Goal: Transaction & Acquisition: Obtain resource

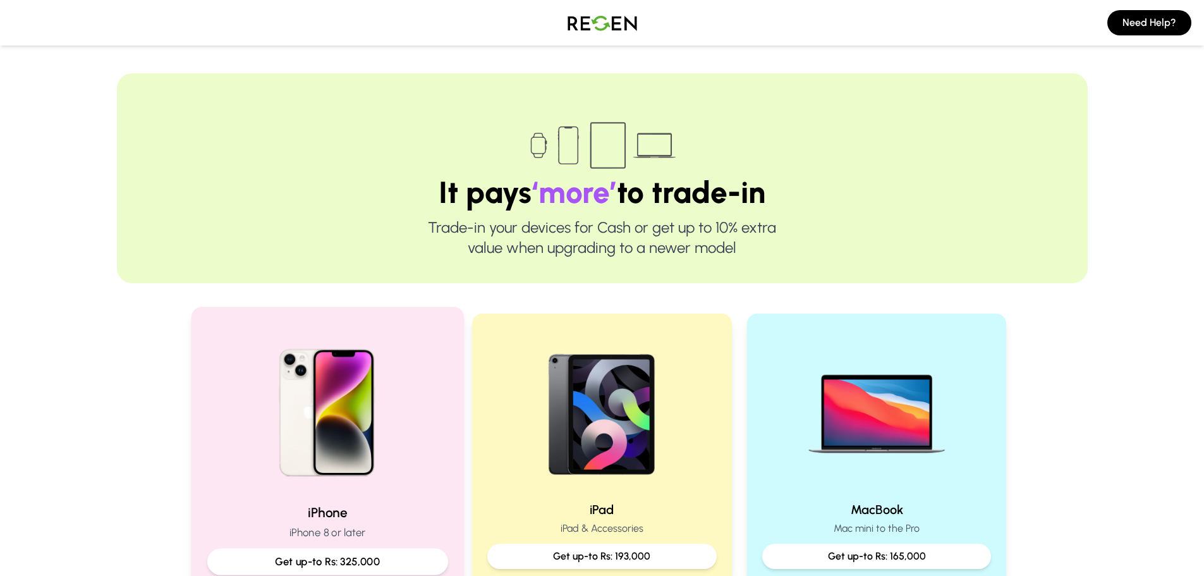
scroll to position [253, 0]
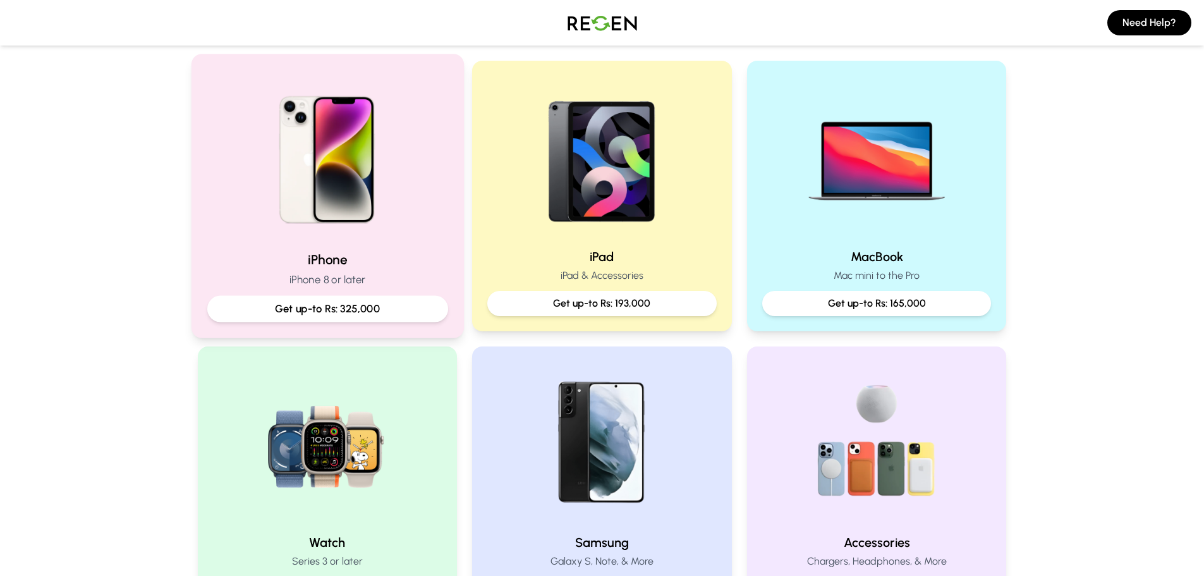
click at [315, 318] on div "Get up-to Rs: 325,000" at bounding box center [327, 309] width 241 height 27
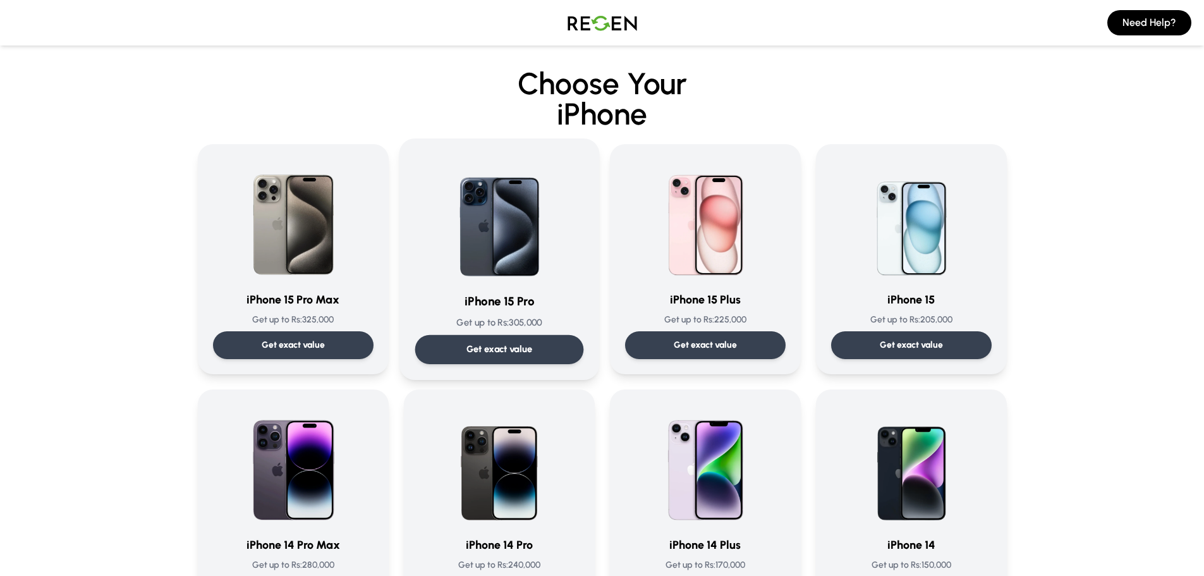
click at [532, 355] on p "Get exact value" at bounding box center [499, 349] width 66 height 13
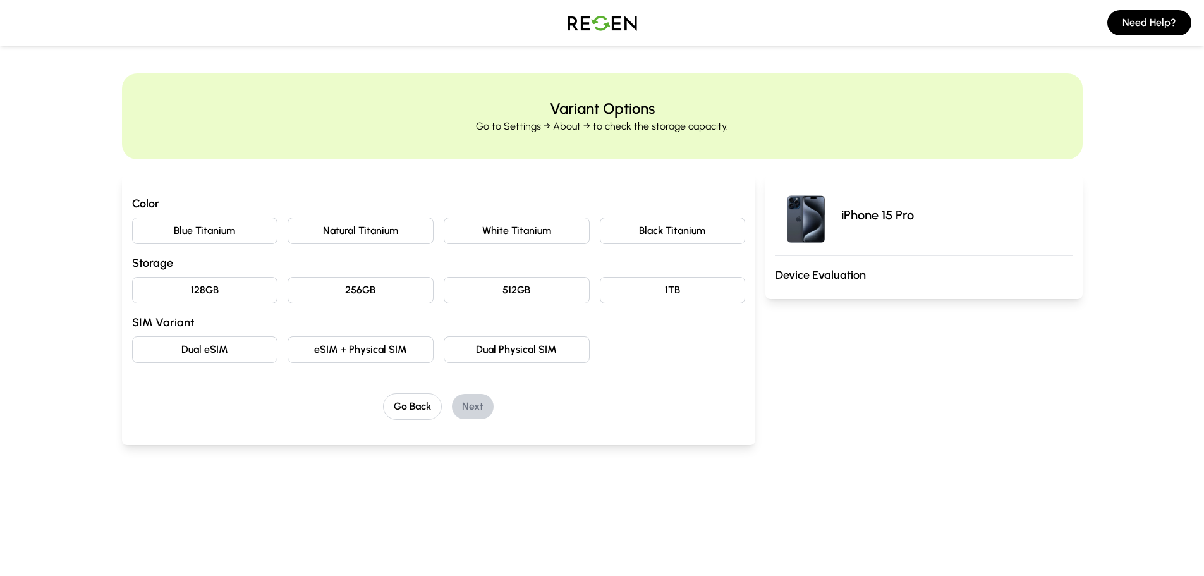
click at [235, 298] on button "128GB" at bounding box center [205, 290] width 146 height 27
click at [371, 355] on button "eSIM + Physical SIM" at bounding box center [361, 349] width 146 height 27
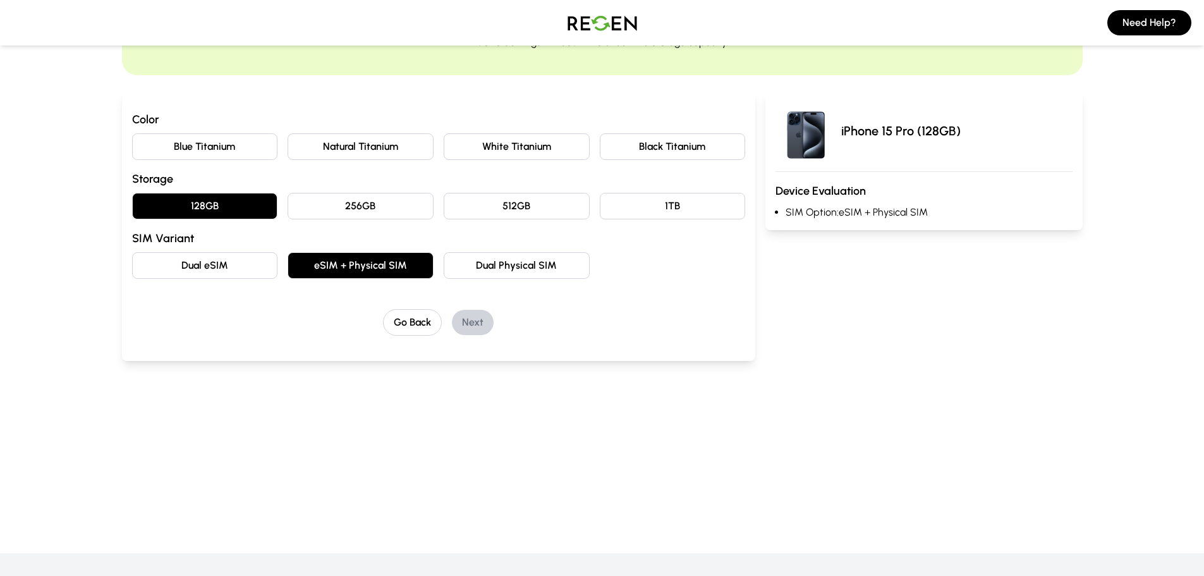
scroll to position [63, 0]
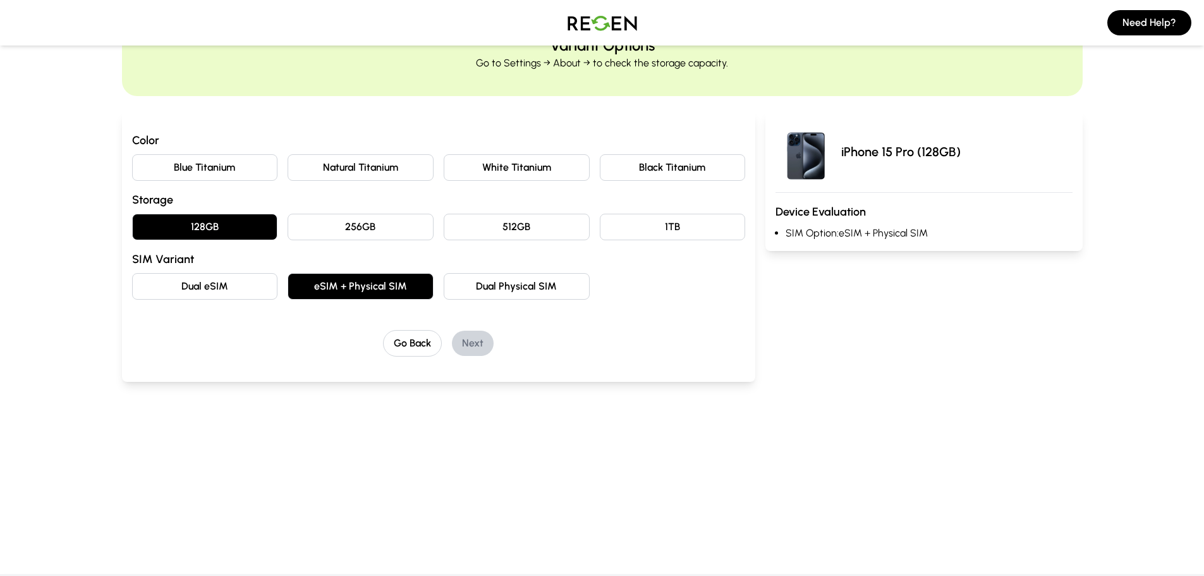
click at [387, 170] on button "Natural Titanium" at bounding box center [361, 167] width 146 height 27
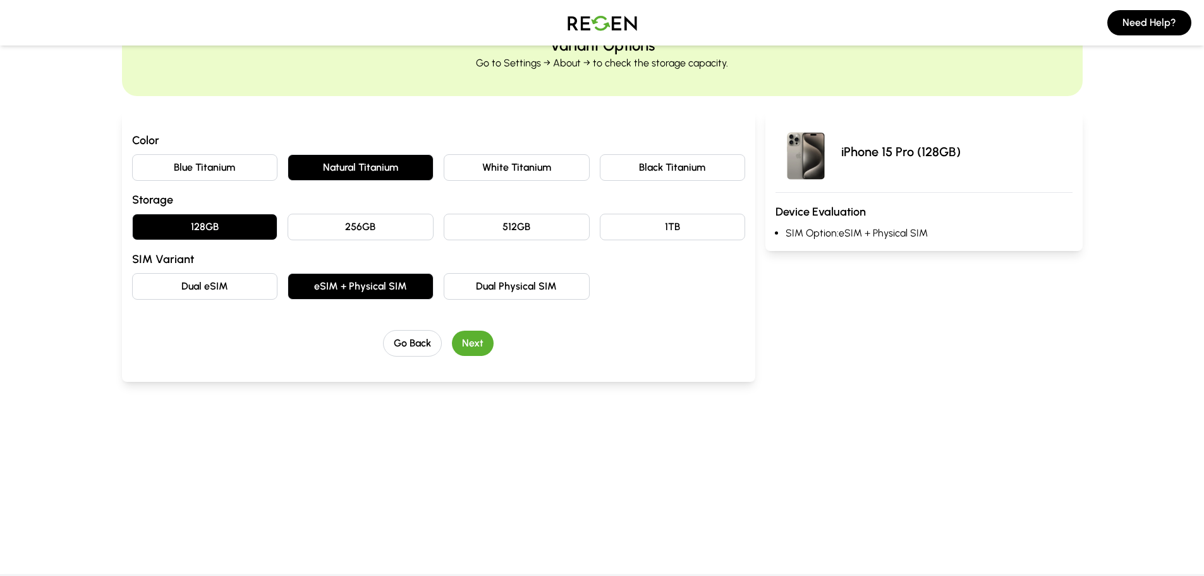
click at [465, 341] on button "Next" at bounding box center [473, 343] width 42 height 25
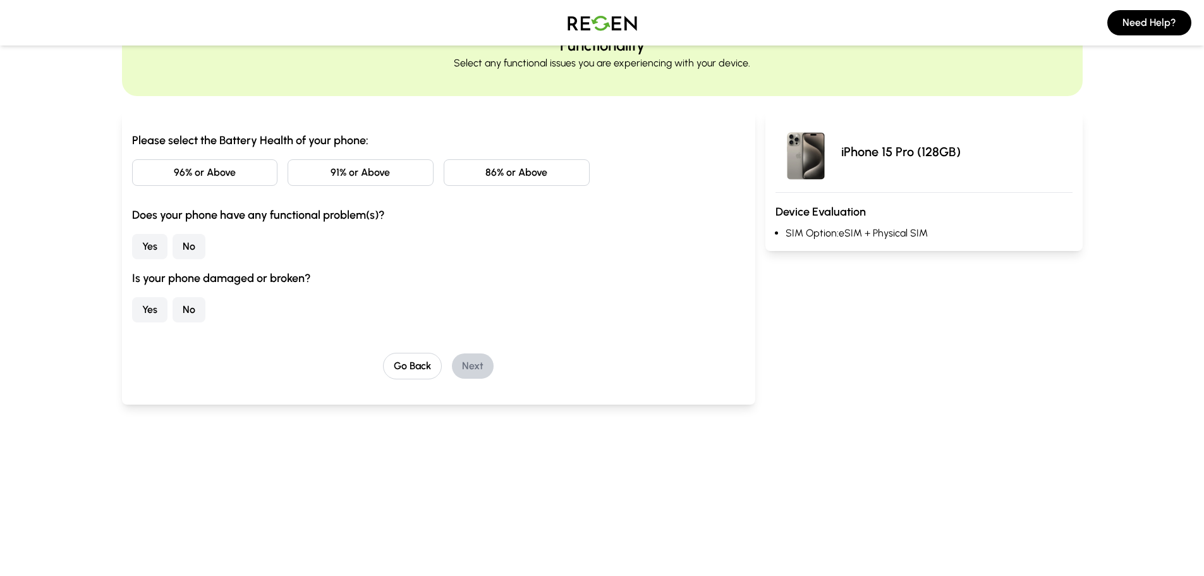
click at [379, 177] on button "91% or Above" at bounding box center [361, 172] width 146 height 27
click at [197, 252] on button "No" at bounding box center [189, 246] width 33 height 25
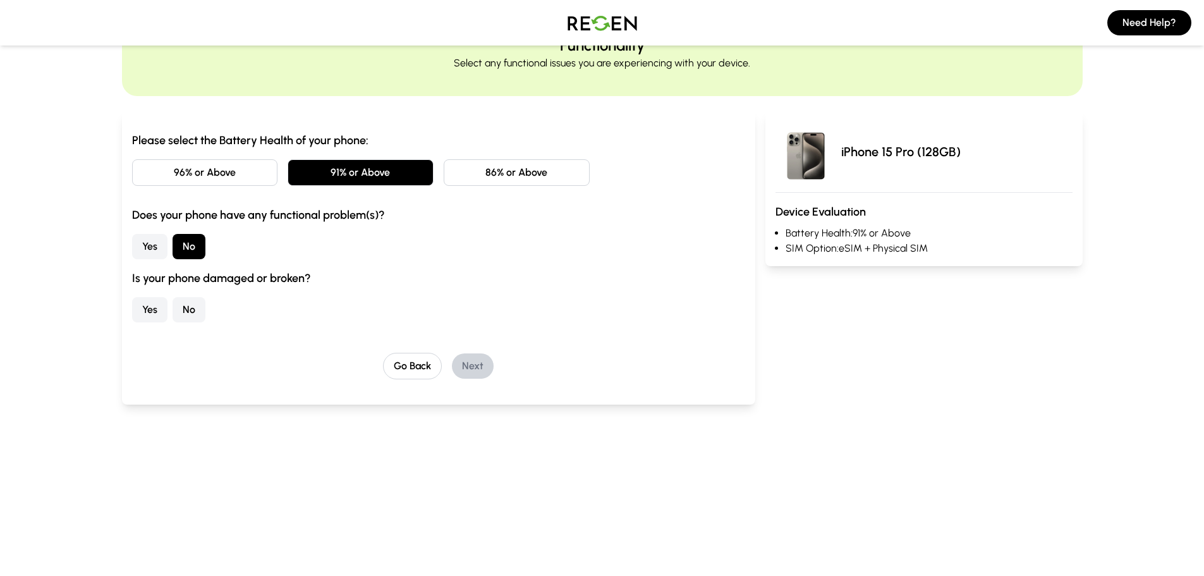
click at [191, 306] on button "No" at bounding box center [189, 309] width 33 height 25
click at [480, 372] on button "Next" at bounding box center [473, 365] width 42 height 25
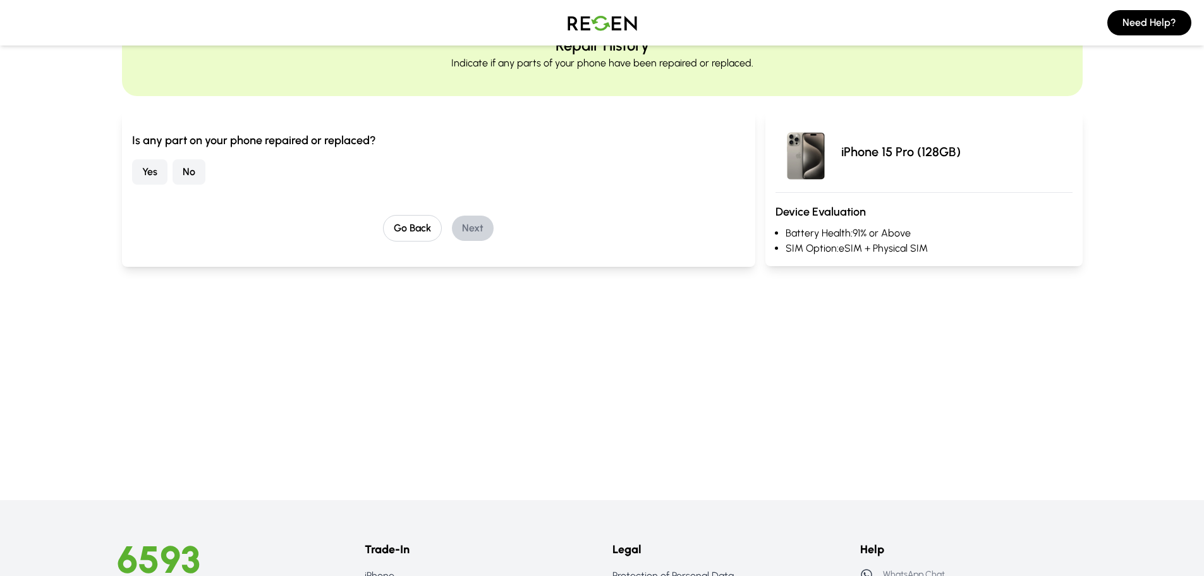
click at [198, 174] on button "No" at bounding box center [189, 171] width 33 height 25
click at [458, 226] on button "Next" at bounding box center [473, 228] width 42 height 25
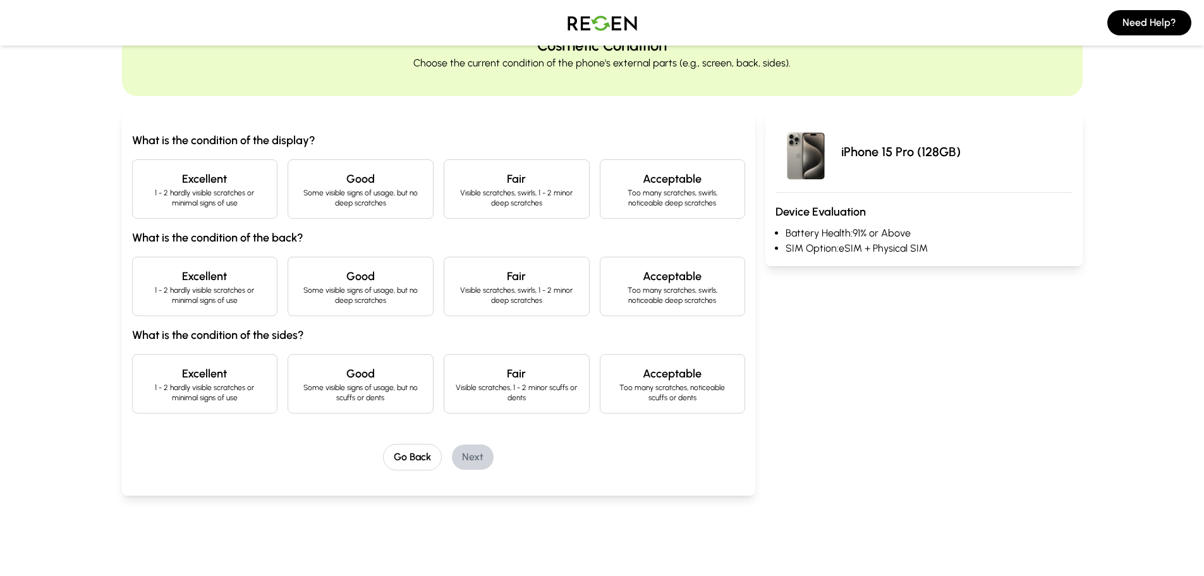
click at [259, 211] on div "Excellent 1 - 2 hardly visible scratches or minimal signs of use" at bounding box center [205, 188] width 146 height 59
click at [252, 262] on div "Excellent 1 - 2 hardly visible scratches or minimal signs of use" at bounding box center [205, 286] width 146 height 59
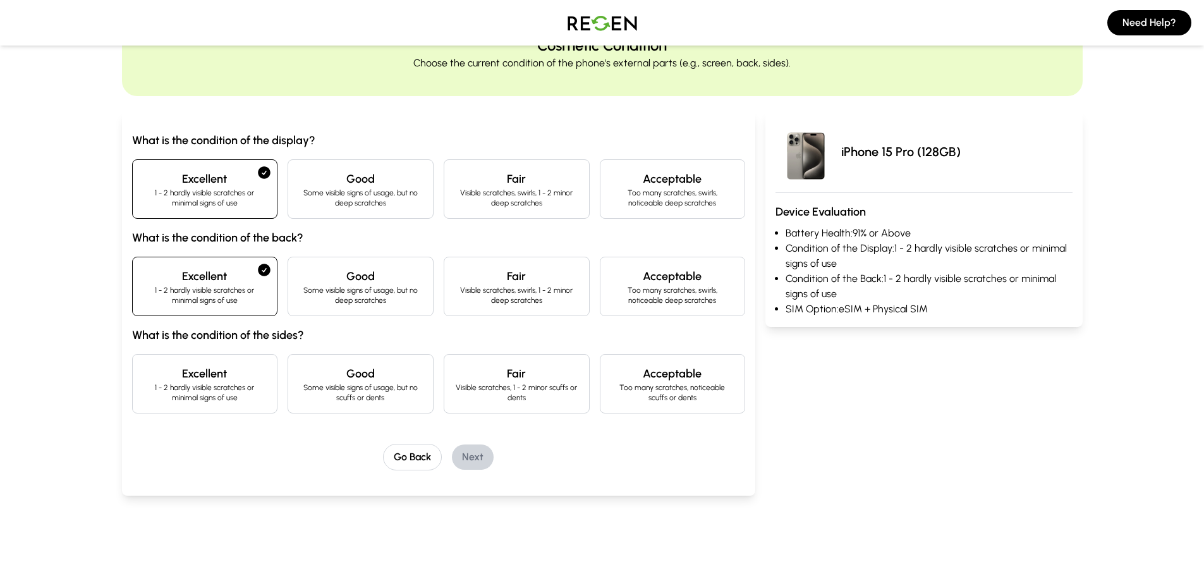
click at [257, 387] on p "1 - 2 hardly visible scratches or minimal signs of use" at bounding box center [205, 392] width 125 height 20
click at [482, 462] on button "Next" at bounding box center [473, 456] width 42 height 25
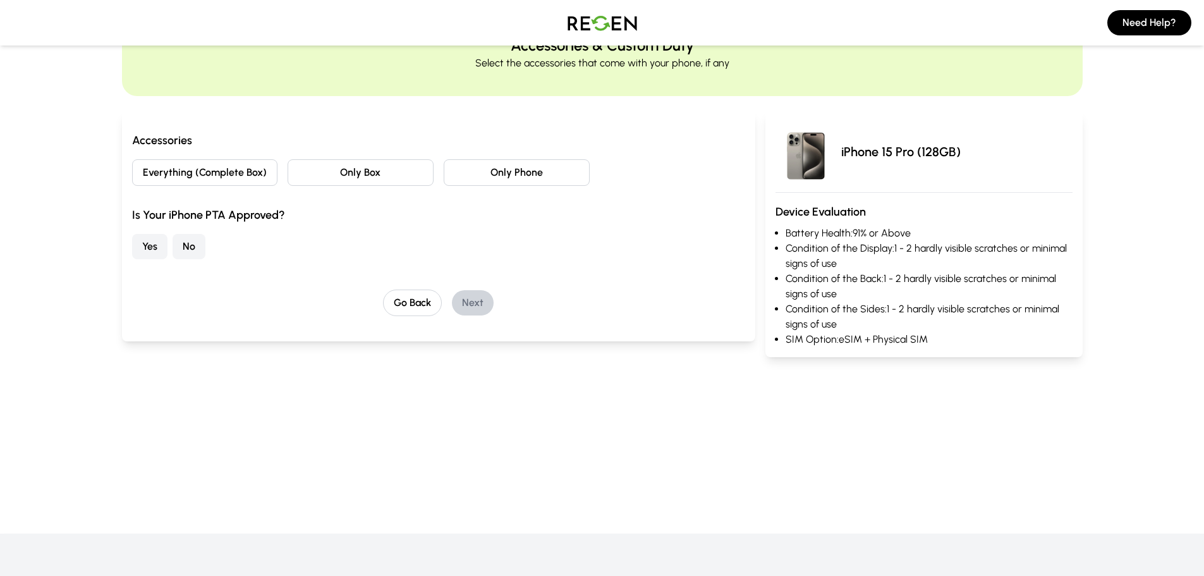
click at [209, 173] on button "Everything (Complete Box)" at bounding box center [205, 172] width 146 height 27
click at [187, 245] on button "No" at bounding box center [189, 246] width 33 height 25
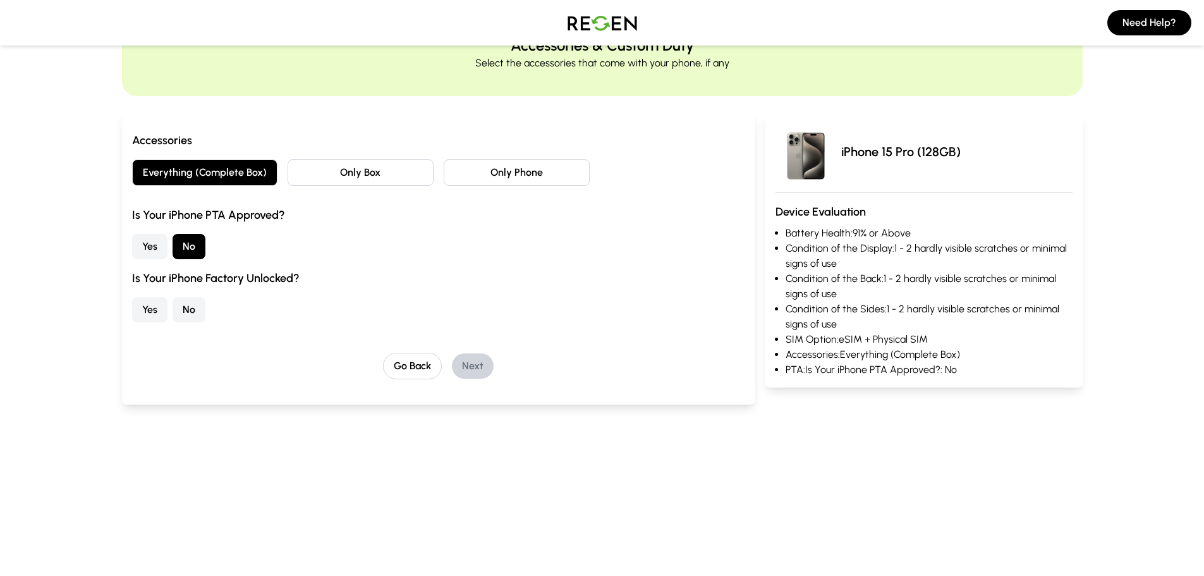
click at [157, 315] on button "Yes" at bounding box center [149, 309] width 35 height 25
click at [479, 370] on button "Next" at bounding box center [473, 365] width 42 height 25
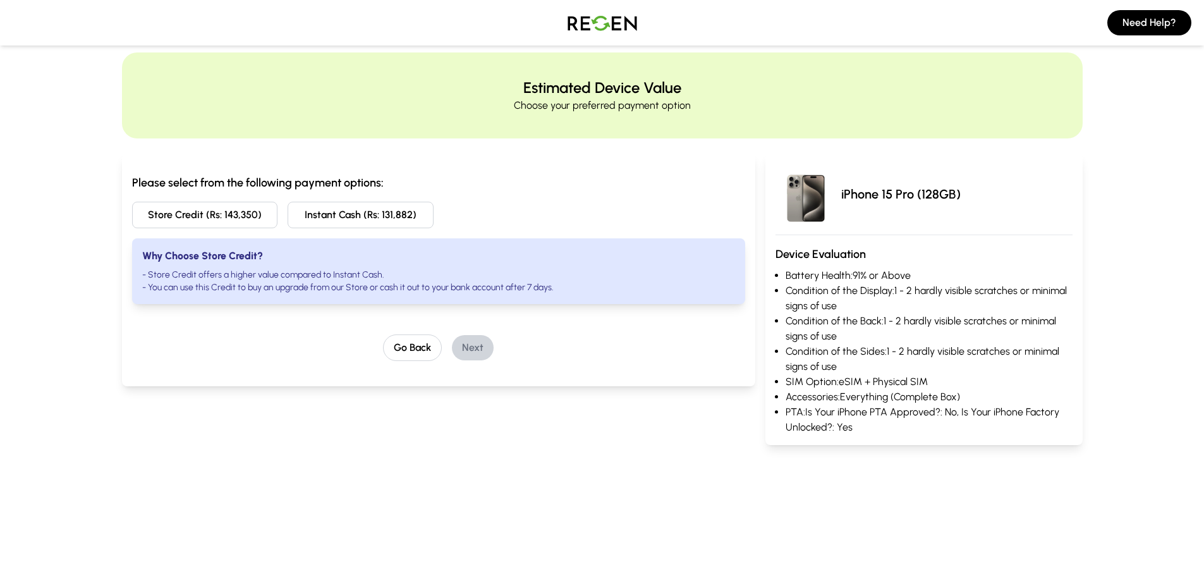
scroll to position [0, 0]
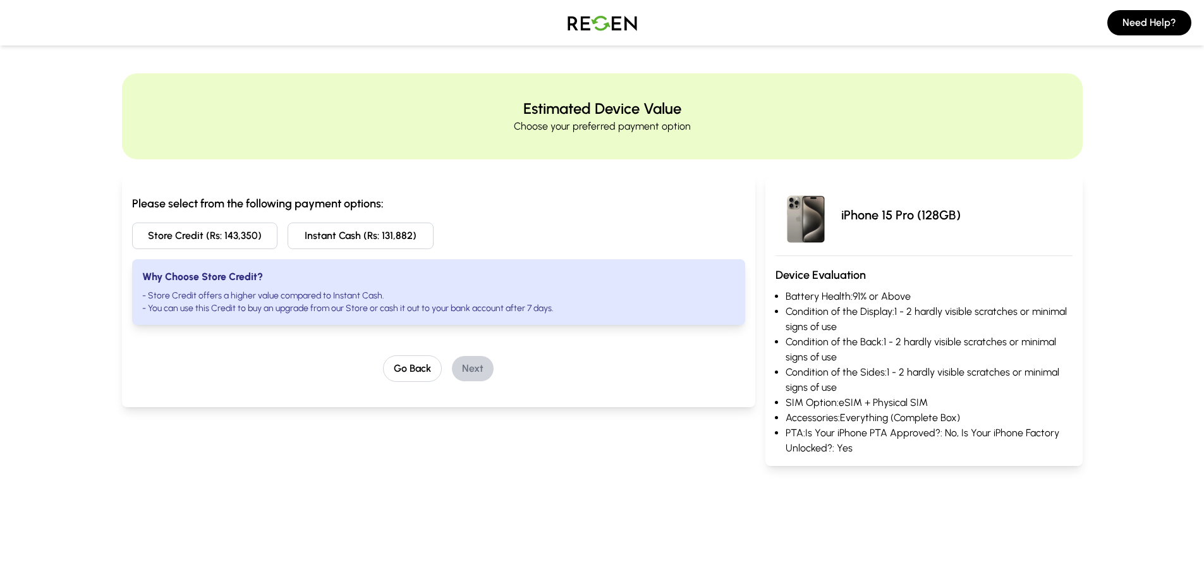
click at [393, 242] on button "Instant Cash (Rs: 131,882)" at bounding box center [361, 236] width 146 height 27
click at [351, 252] on div "Please select from the following payment options: Store Credit (Rs: 143,350) In…" at bounding box center [439, 260] width 614 height 130
click at [355, 241] on button "Instant Cash (Rs: 131,882)" at bounding box center [361, 236] width 146 height 27
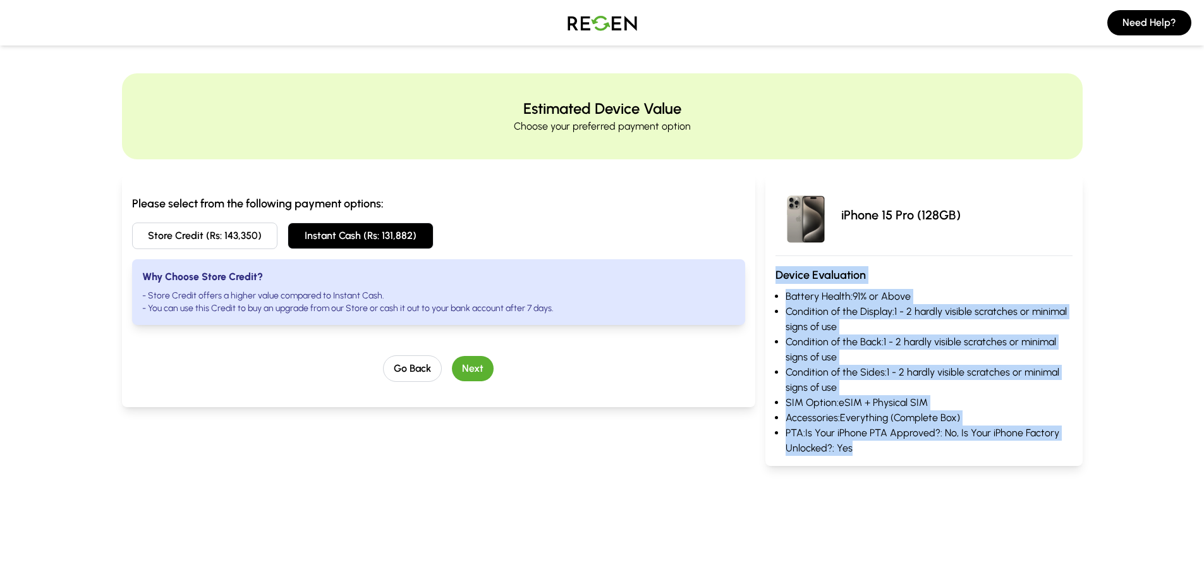
drag, startPoint x: 858, startPoint y: 441, endPoint x: 760, endPoint y: 263, distance: 202.9
click at [760, 263] on div "Please select from the following payment options: Store Credit (Rs: 143,350) In…" at bounding box center [602, 312] width 961 height 307
click at [782, 238] on img at bounding box center [806, 215] width 61 height 61
click at [778, 204] on img at bounding box center [806, 215] width 61 height 61
click at [803, 313] on li "Condition of the Display: 1 - 2 hardly visible scratches or minimal signs of use" at bounding box center [929, 319] width 286 height 30
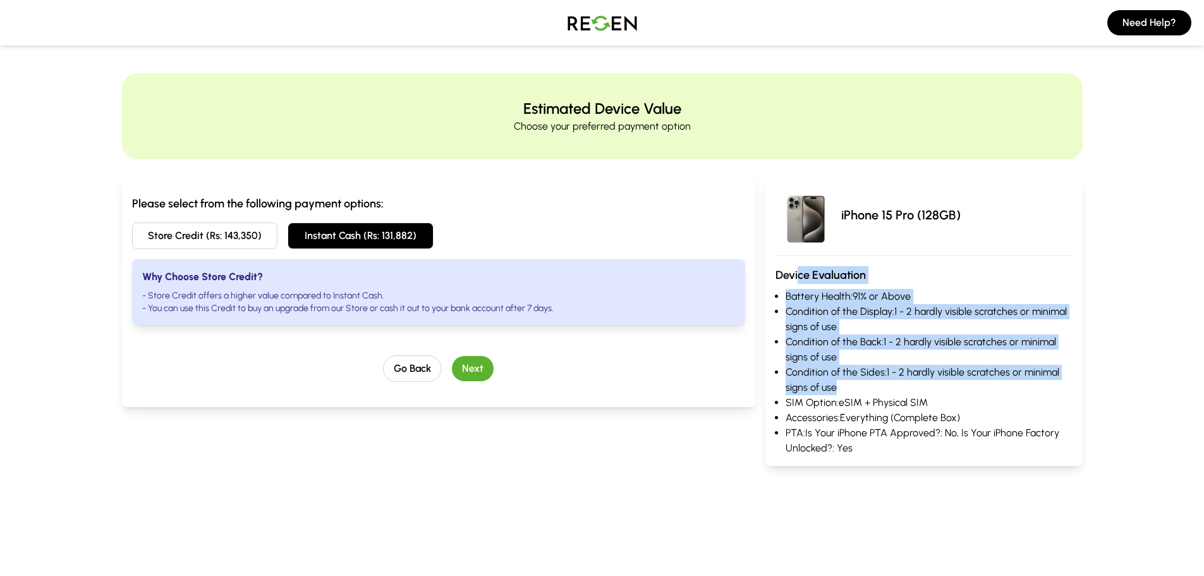
drag, startPoint x: 798, startPoint y: 276, endPoint x: 867, endPoint y: 384, distance: 127.3
click at [867, 384] on div "iPhone 15 Pro (128GB) Device Evaluation Battery Health: 91% or Above Condition …" at bounding box center [924, 319] width 317 height 291
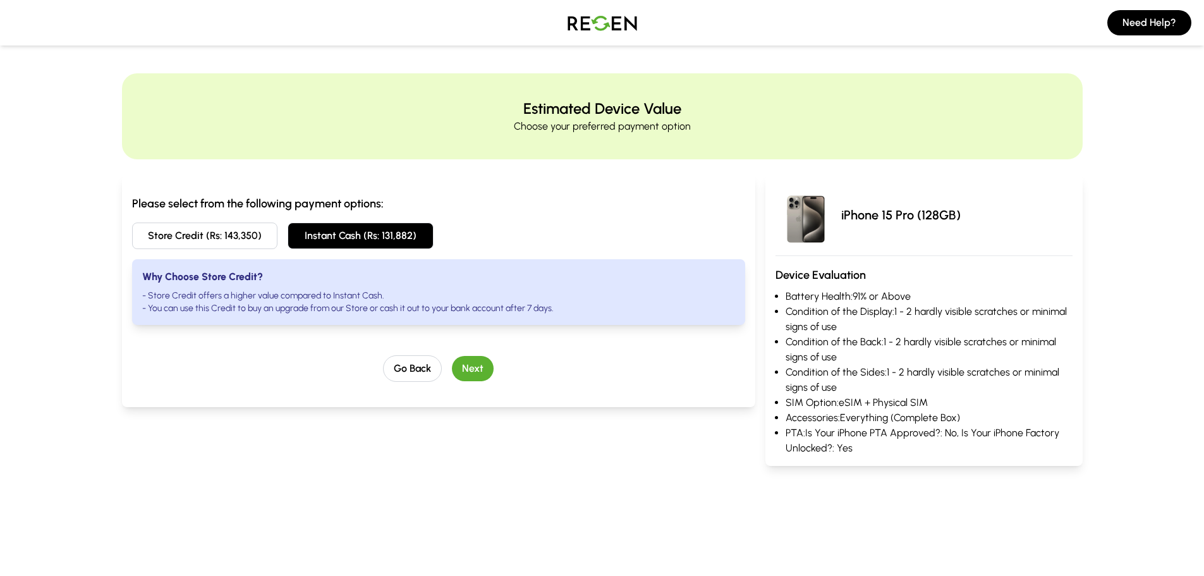
click at [932, 418] on li "Accessories: Everything (Complete Box)" at bounding box center [929, 417] width 286 height 15
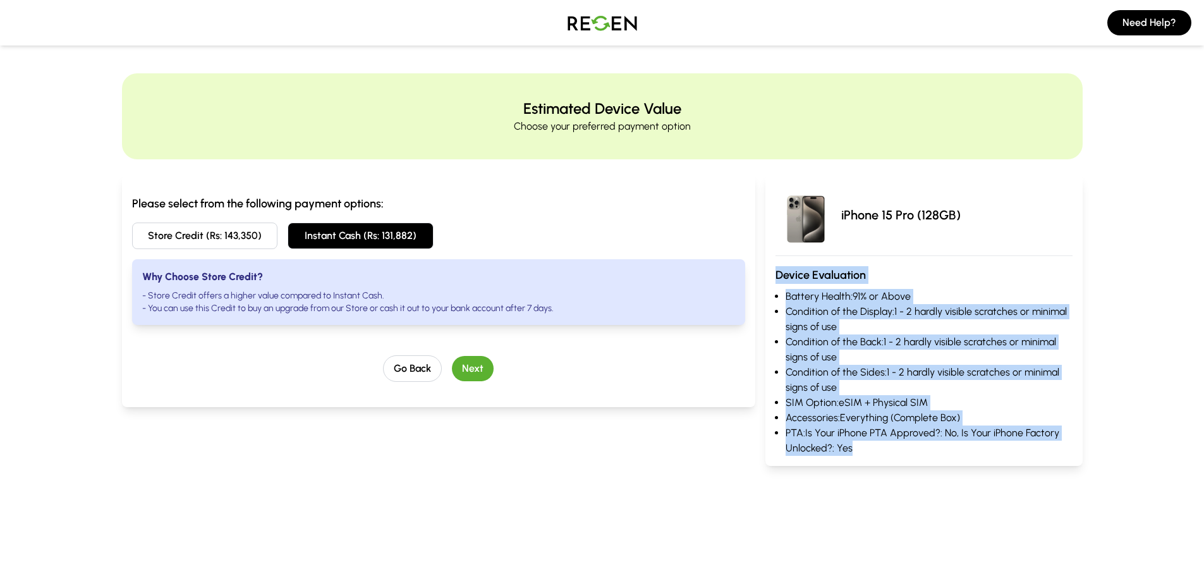
drag, startPoint x: 969, startPoint y: 462, endPoint x: 760, endPoint y: 271, distance: 283.2
click at [760, 271] on div "Please select from the following payment options: Store Credit (Rs: 143,350) In…" at bounding box center [602, 312] width 961 height 307
click at [782, 279] on h3 "Device Evaluation" at bounding box center [924, 275] width 296 height 18
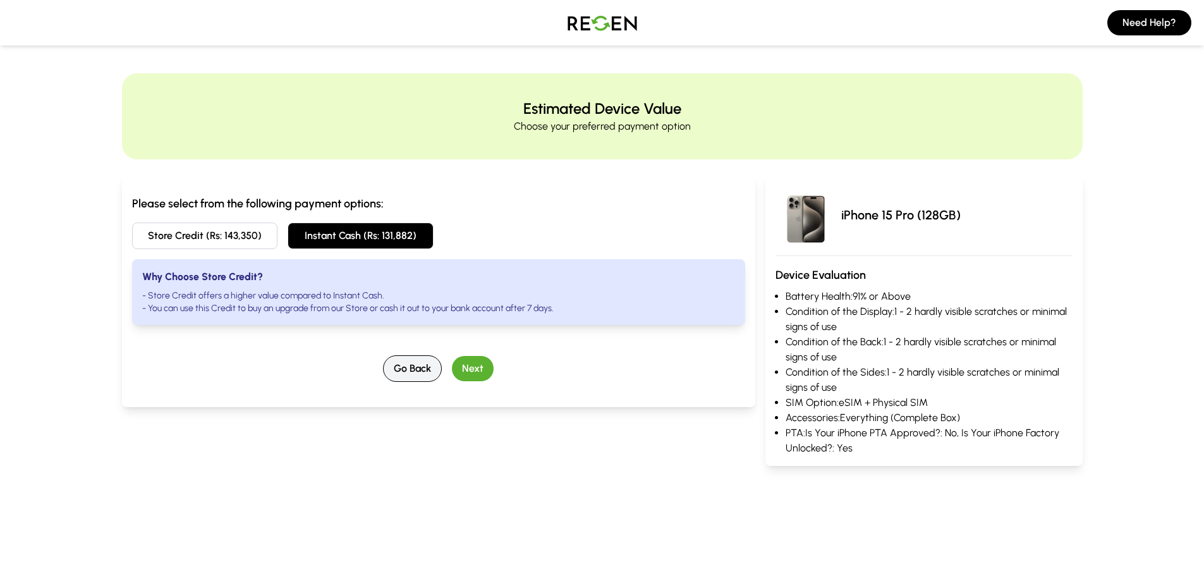
click at [410, 369] on button "Go Back" at bounding box center [412, 368] width 59 height 27
